Goal: Task Accomplishment & Management: Manage account settings

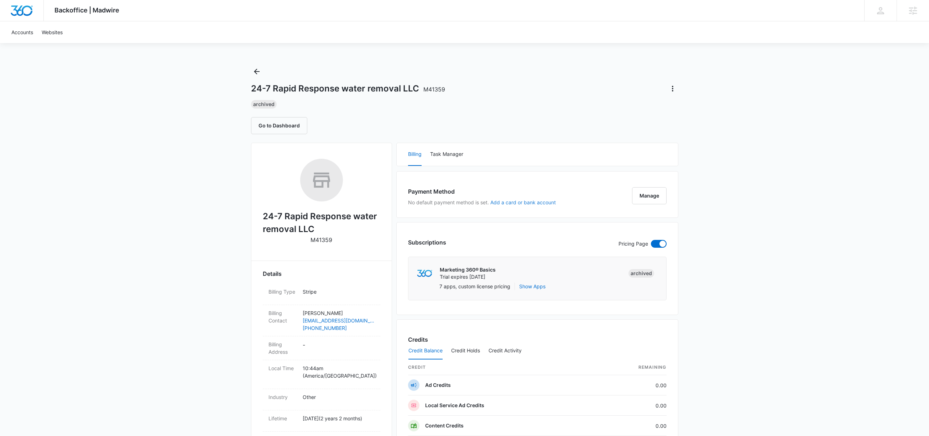
click at [516, 202] on button "Add a card or bank account" at bounding box center [523, 202] width 66 height 5
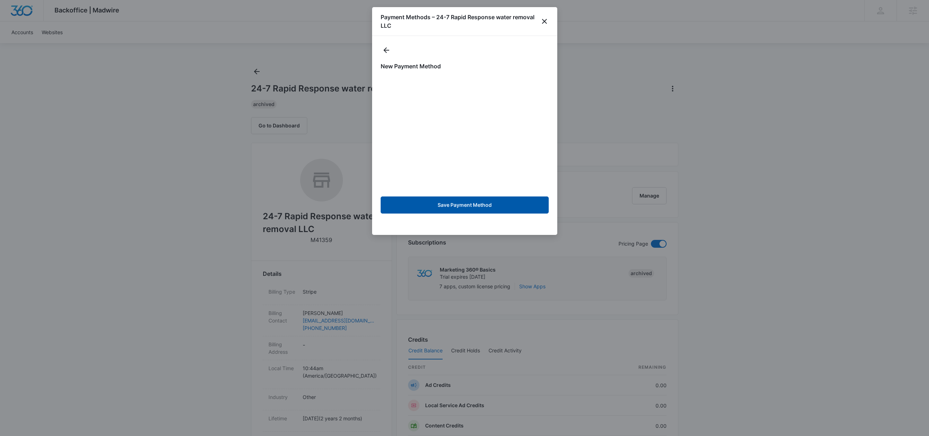
click at [479, 206] on button "Save Payment Method" at bounding box center [465, 205] width 168 height 17
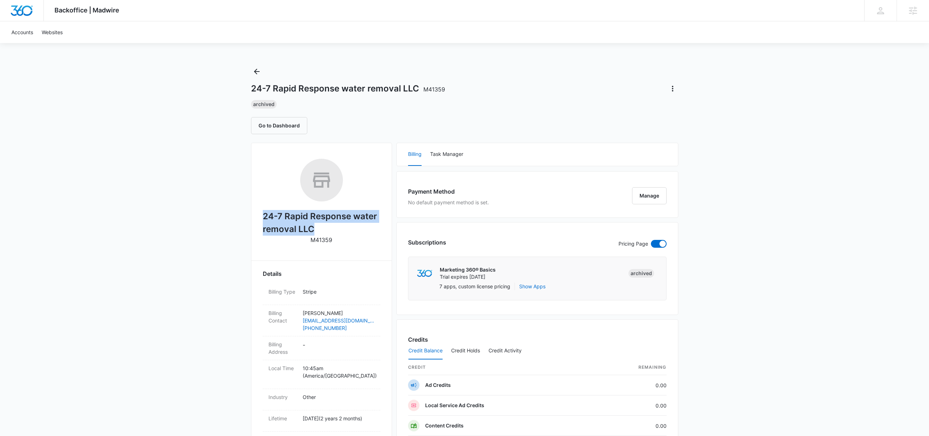
drag, startPoint x: 318, startPoint y: 230, endPoint x: 262, endPoint y: 222, distance: 55.8
click at [263, 222] on h2 "24-7 Rapid Response water removal LLC" at bounding box center [322, 223] width 118 height 26
click at [275, 127] on button "Go to Dashboard" at bounding box center [279, 125] width 56 height 17
click at [673, 87] on icon "Actions" at bounding box center [672, 88] width 9 height 9
drag, startPoint x: 406, startPoint y: 110, endPoint x: 427, endPoint y: 111, distance: 20.7
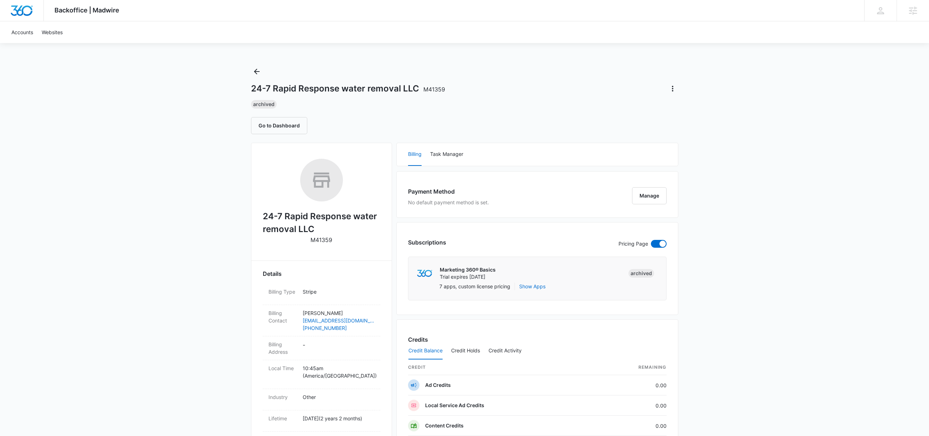
click at [406, 111] on div "24-7 Rapid Response water removal LLC M41359 Archived Go to Dashboard" at bounding box center [464, 100] width 427 height 68
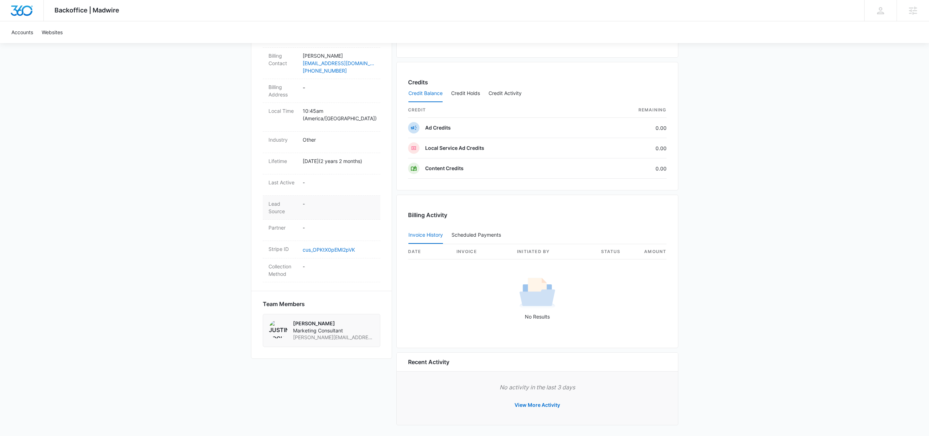
scroll to position [260, 0]
